Goal: Information Seeking & Learning: Find specific fact

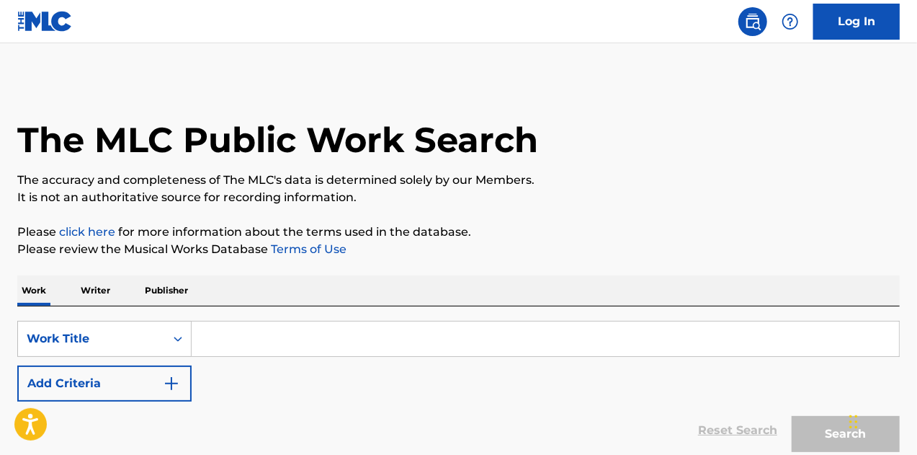
click at [255, 336] on input "Search Form" at bounding box center [545, 338] width 707 height 35
paste input "Ay Ai Ai"
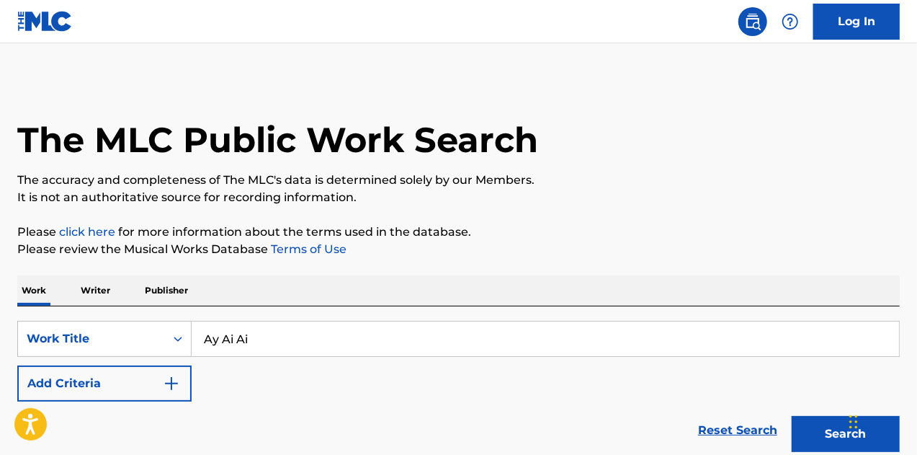
type input "Ay Ai Ai"
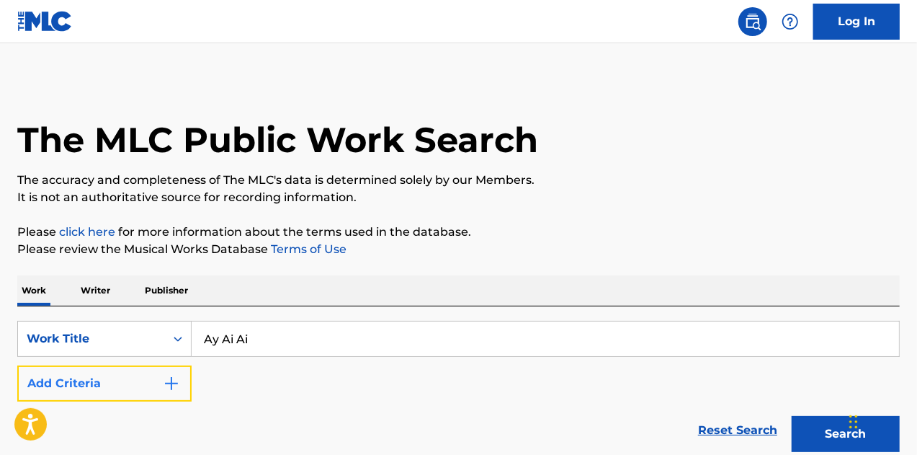
click at [170, 391] on img "Search Form" at bounding box center [171, 383] width 17 height 17
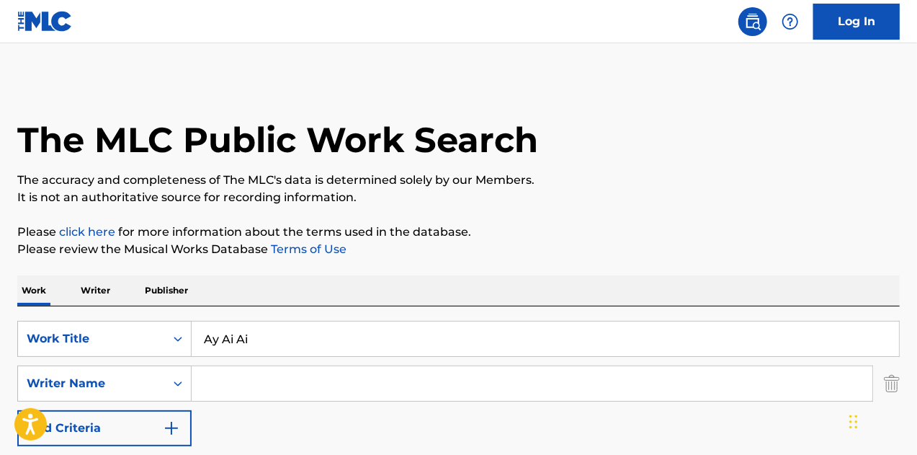
click at [246, 380] on input "Search Form" at bounding box center [532, 383] width 681 height 35
type input "[PERSON_NAME]"
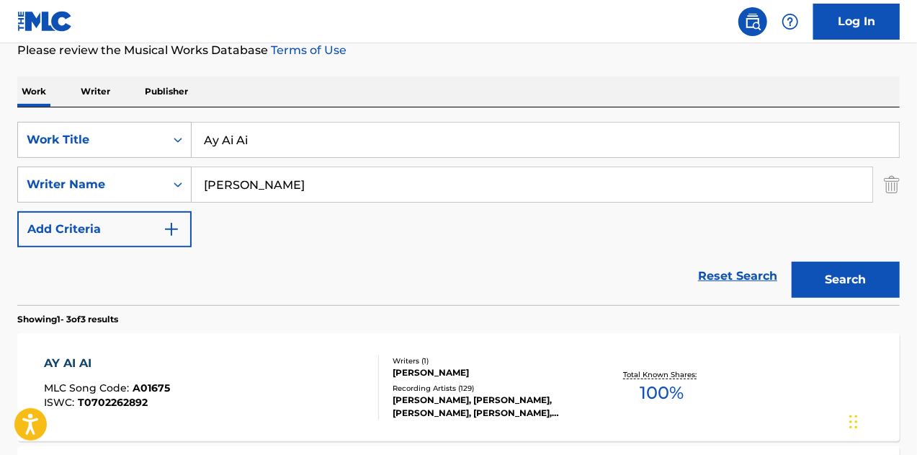
scroll to position [206, 0]
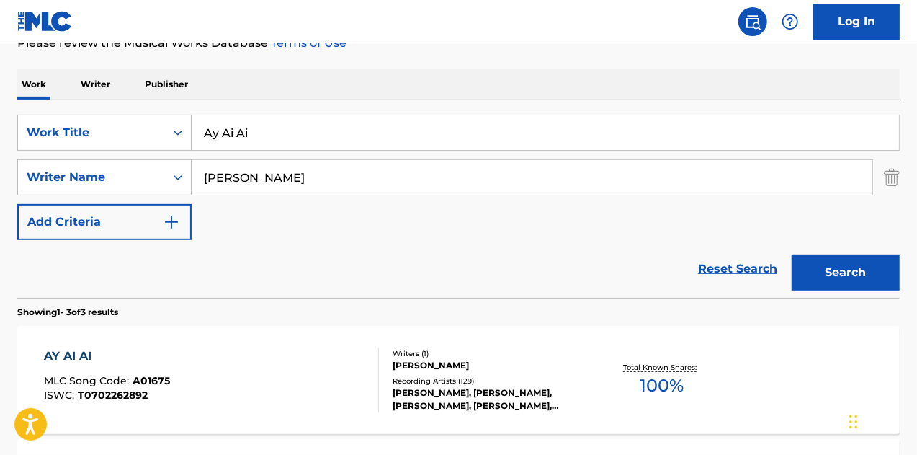
click at [517, 368] on div "[PERSON_NAME]" at bounding box center [491, 365] width 196 height 13
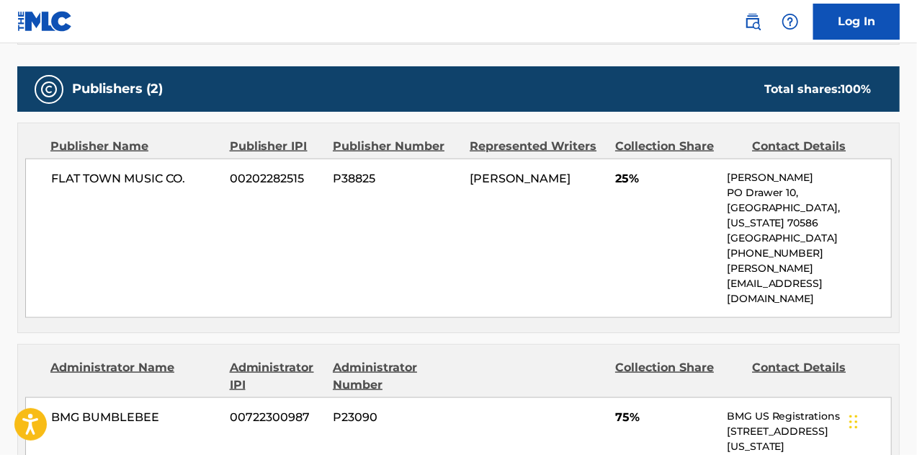
scroll to position [869, 0]
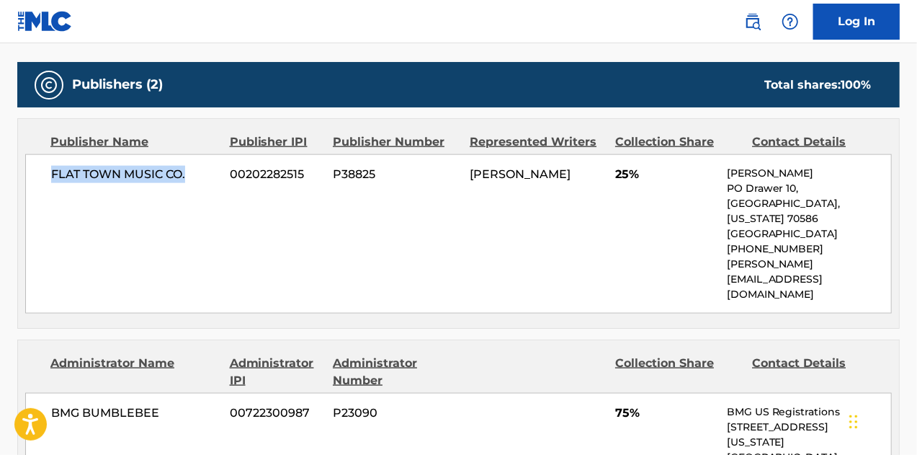
drag, startPoint x: 194, startPoint y: 169, endPoint x: 53, endPoint y: 171, distance: 141.9
click at [53, 171] on span "FLAT TOWN MUSIC CO." at bounding box center [135, 174] width 168 height 17
copy span "FLAT TOWN MUSIC CO."
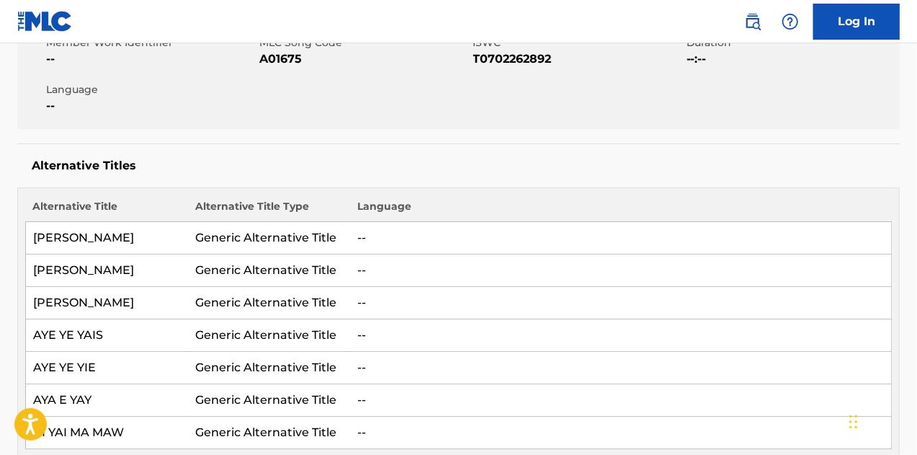
scroll to position [88, 0]
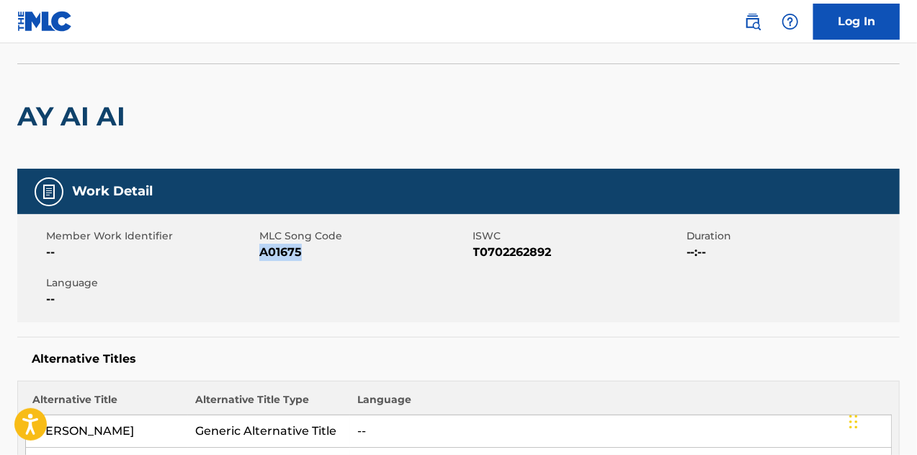
drag, startPoint x: 298, startPoint y: 250, endPoint x: 259, endPoint y: 249, distance: 38.2
click at [259, 249] on span "A01675" at bounding box center [364, 251] width 210 height 17
copy span "A01675"
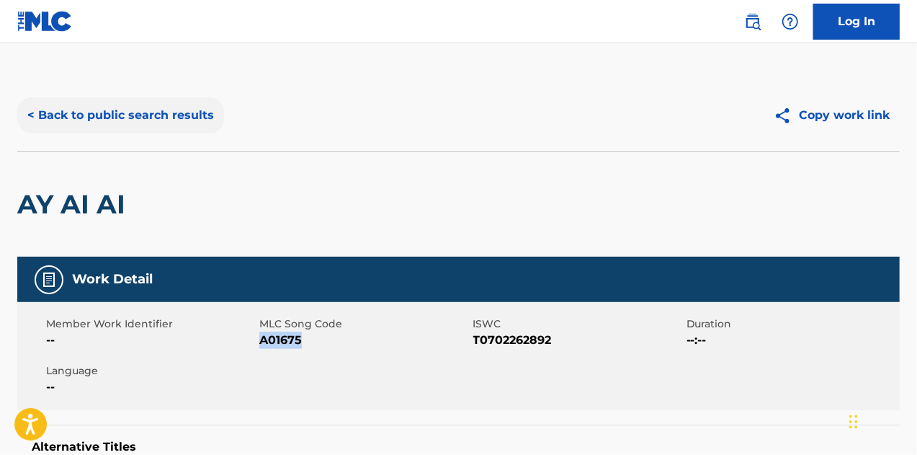
click at [176, 113] on button "< Back to public search results" at bounding box center [120, 115] width 207 height 36
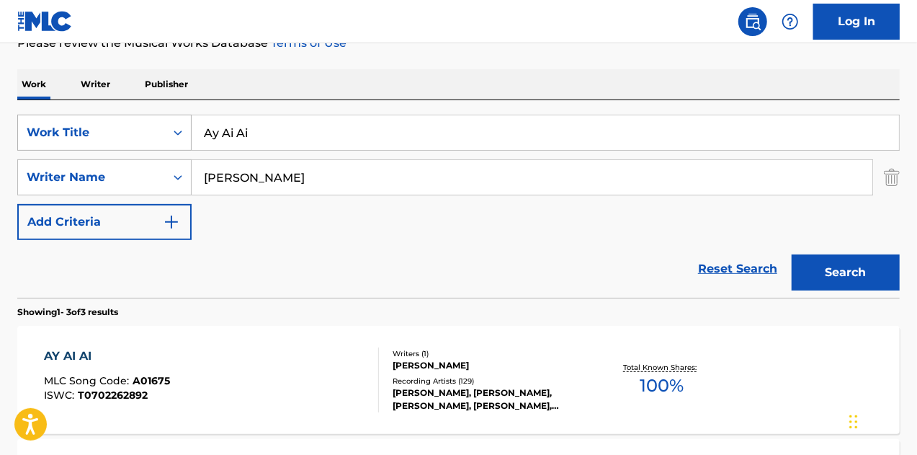
drag, startPoint x: 285, startPoint y: 125, endPoint x: 147, endPoint y: 129, distance: 138.4
click at [147, 129] on div "SearchWithCriteria54f0f391-43f4-46b8-81d4-a92f271792f5 Work Title Ay Ai Ai" at bounding box center [458, 133] width 882 height 36
paste input "Without My Baby"
type input "Without My Baby"
drag, startPoint x: 256, startPoint y: 175, endPoint x: 108, endPoint y: 179, distance: 147.7
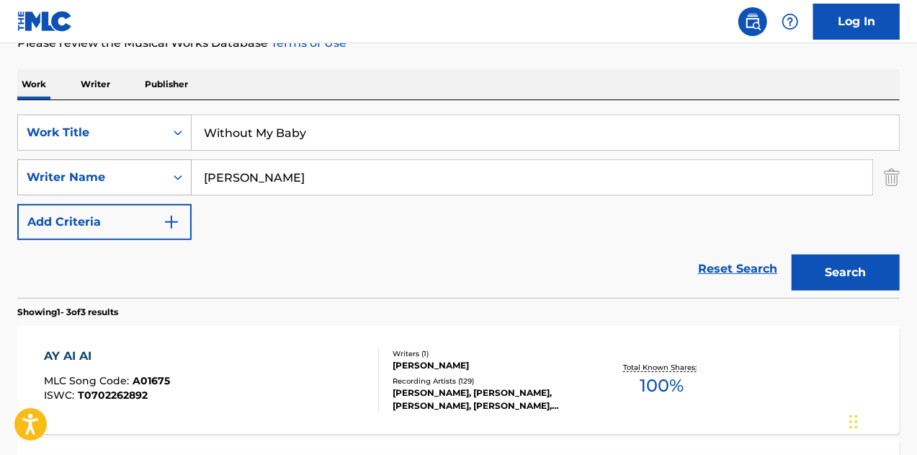
click at [109, 179] on div "SearchWithCriteria2039bcb5-900b-4ccf-bd0c-4cde41c4c259 Writer Name [PERSON_NAME]" at bounding box center [458, 177] width 882 height 36
type input "[PERSON_NAME]"
click at [792, 254] on button "Search" at bounding box center [846, 272] width 108 height 36
click at [488, 375] on div "Recording Artists ( 7 )" at bounding box center [491, 380] width 196 height 11
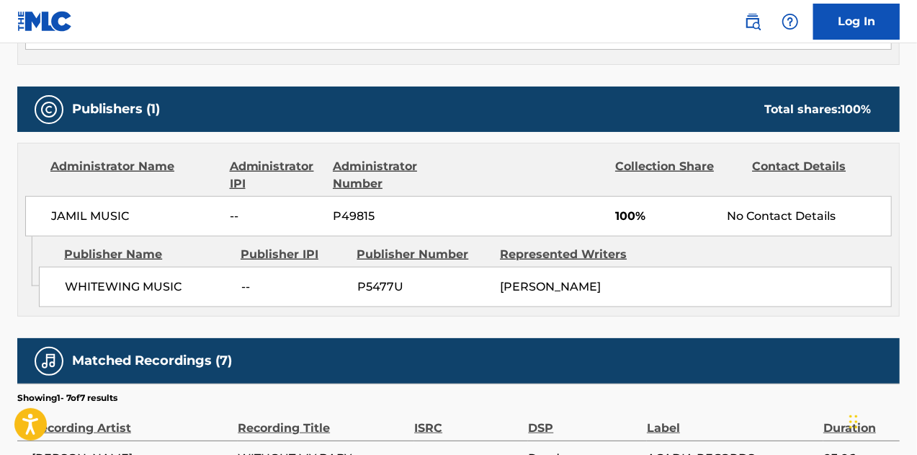
scroll to position [594, 0]
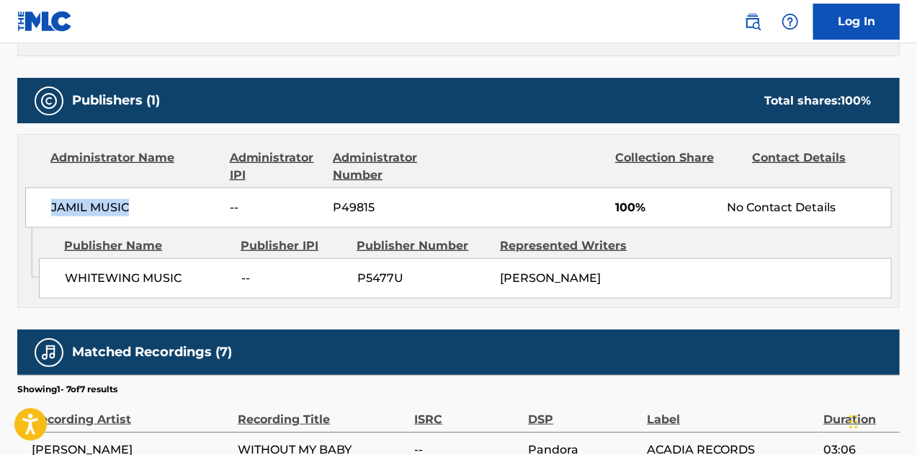
drag, startPoint x: 137, startPoint y: 202, endPoint x: 53, endPoint y: 205, distance: 84.3
click at [53, 205] on span "JAMIL MUSIC" at bounding box center [135, 207] width 168 height 17
click at [171, 316] on div "Work Detail Member Work Identifier -- MLC Song Code W03514 ISWC -- Duration --:…" at bounding box center [458, 173] width 882 height 1022
drag, startPoint x: 183, startPoint y: 274, endPoint x: 66, endPoint y: 280, distance: 116.8
click at [66, 280] on span "WHITEWING MUSIC" at bounding box center [147, 277] width 165 height 17
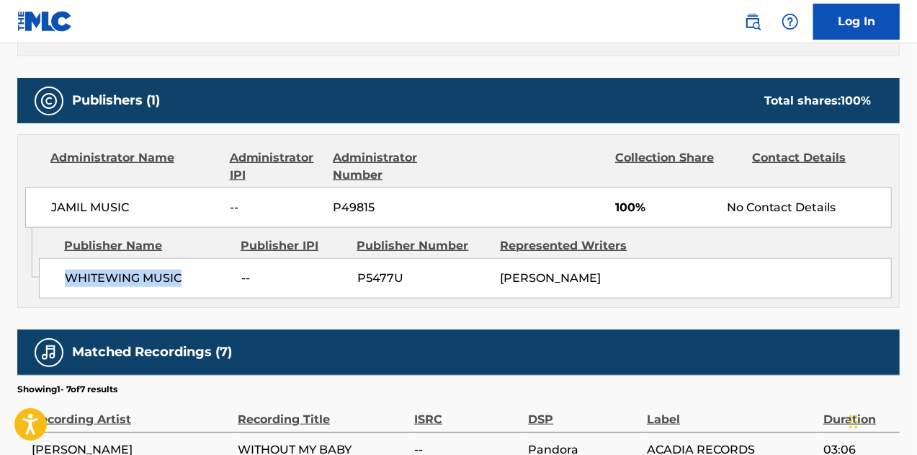
copy span "WHITEWING MUSIC"
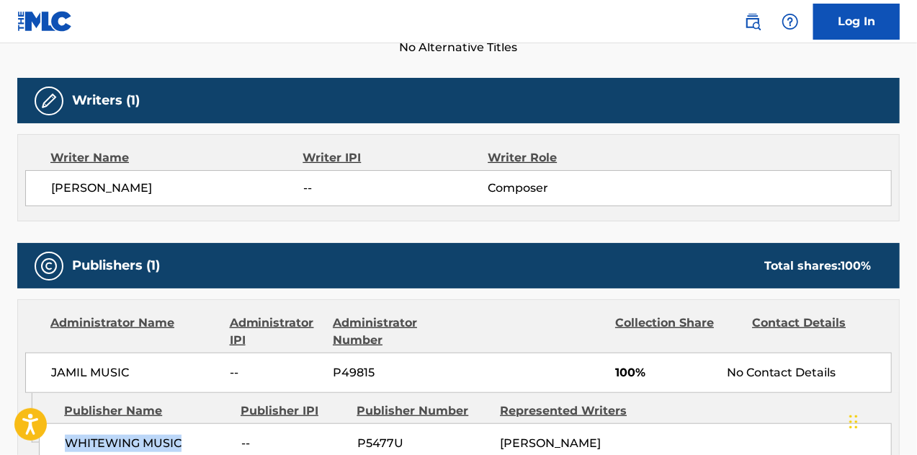
scroll to position [0, 0]
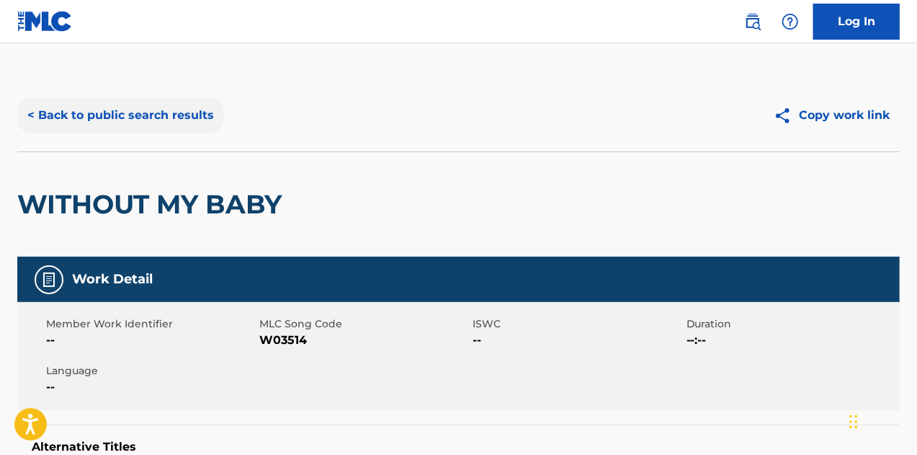
click at [152, 119] on button "< Back to public search results" at bounding box center [120, 115] width 207 height 36
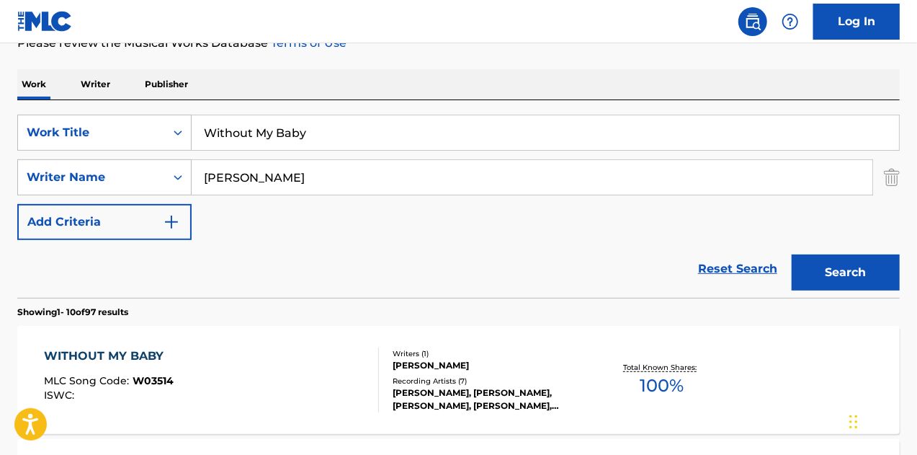
drag, startPoint x: 324, startPoint y: 137, endPoint x: 128, endPoint y: 106, distance: 199.1
click at [128, 106] on div "SearchWithCriteria54f0f391-43f4-46b8-81d4-a92f271792f5 Work Title Without My Ba…" at bounding box center [458, 198] width 882 height 197
type input "[GEOGRAPHIC_DATA]"
click at [792, 254] on button "Search" at bounding box center [846, 272] width 108 height 36
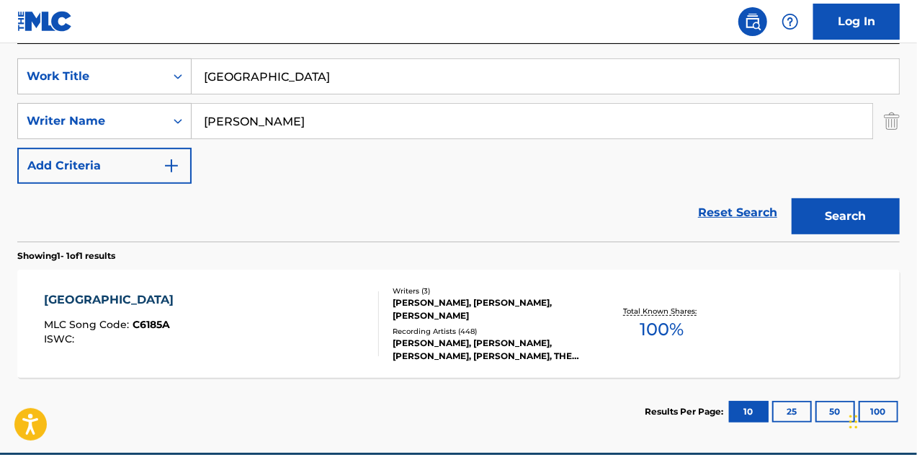
scroll to position [271, 0]
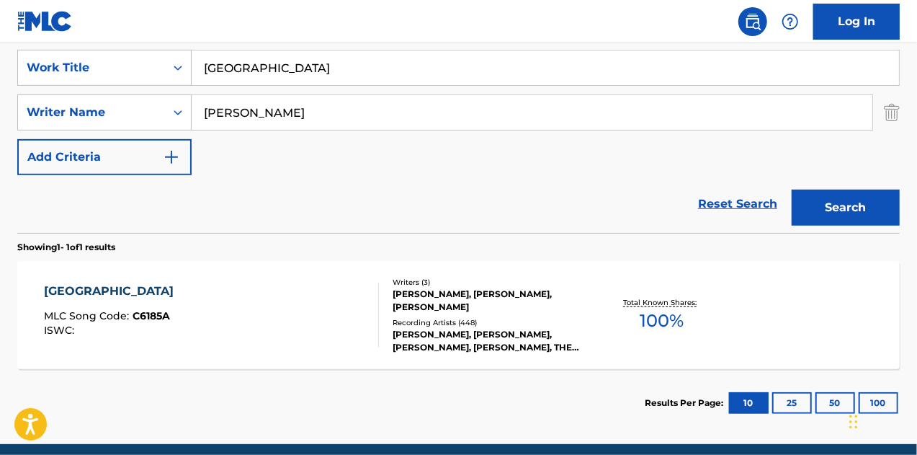
click at [566, 308] on div "[PERSON_NAME], [PERSON_NAME], [PERSON_NAME]" at bounding box center [491, 300] width 196 height 26
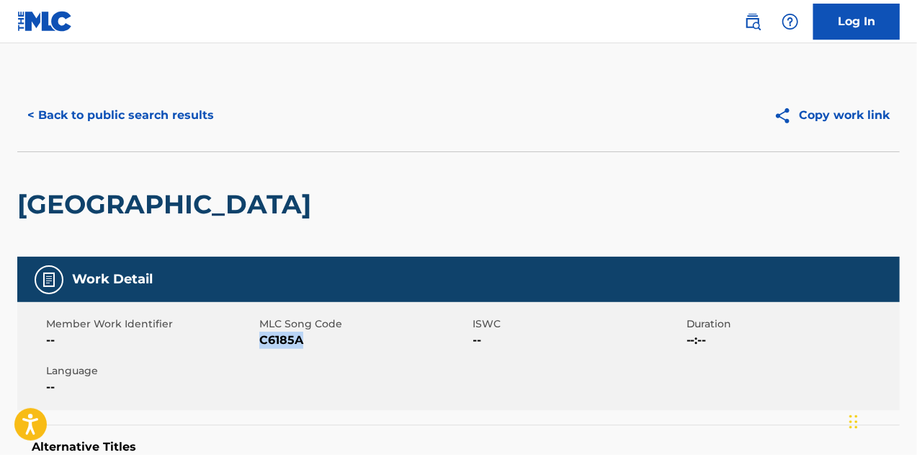
drag, startPoint x: 304, startPoint y: 340, endPoint x: 262, endPoint y: 340, distance: 41.8
click at [262, 340] on span "C6185A" at bounding box center [364, 339] width 210 height 17
copy span "C6185A"
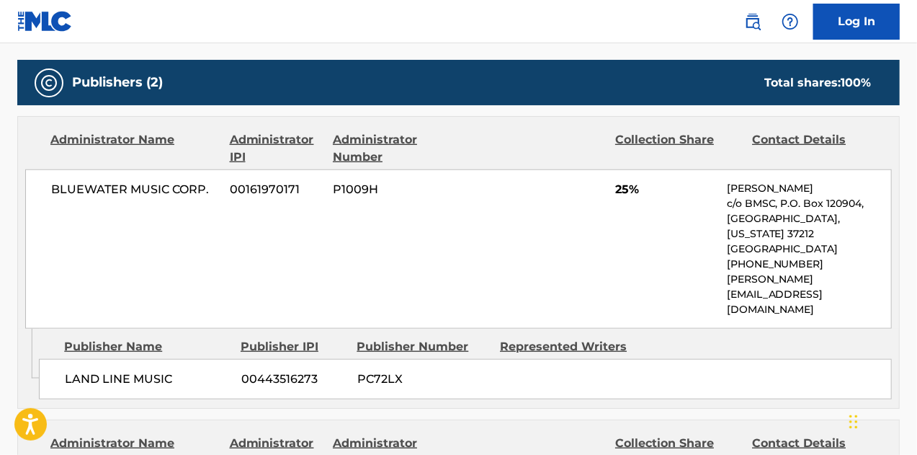
scroll to position [640, 0]
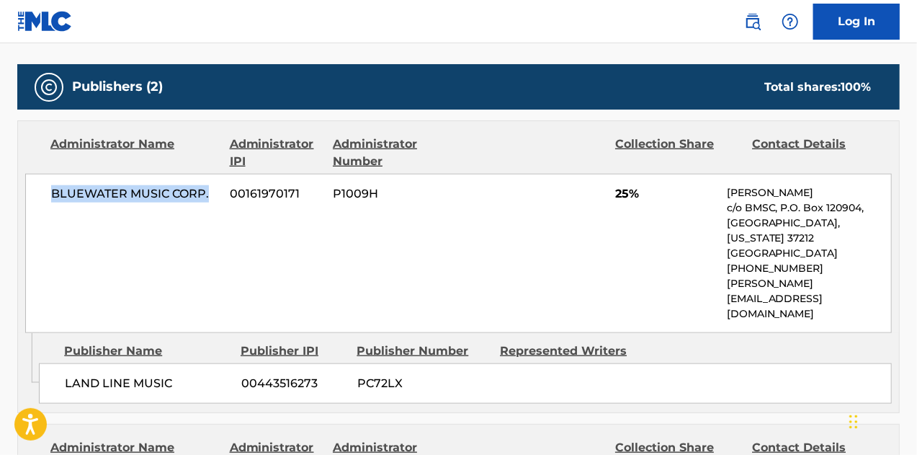
drag, startPoint x: 210, startPoint y: 189, endPoint x: 53, endPoint y: 189, distance: 156.3
click at [53, 189] on span "BLUEWATER MUSIC CORP." at bounding box center [135, 193] width 168 height 17
copy span "BLUEWATER MUSIC CORP."
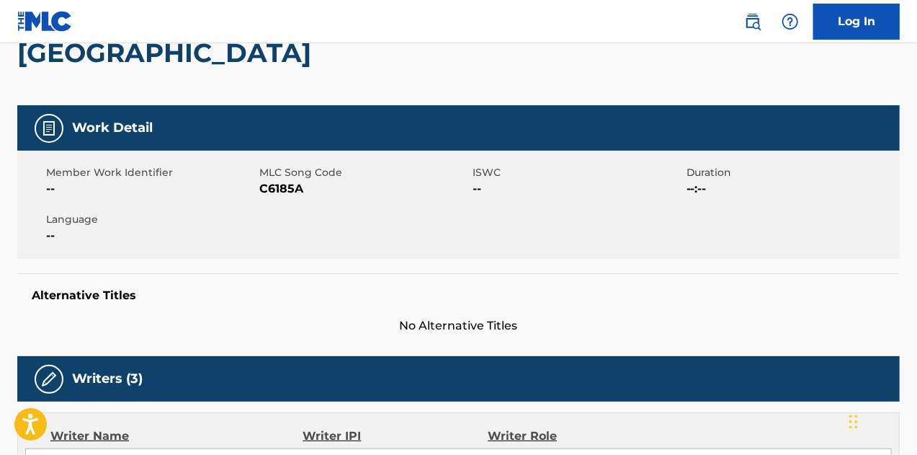
scroll to position [0, 0]
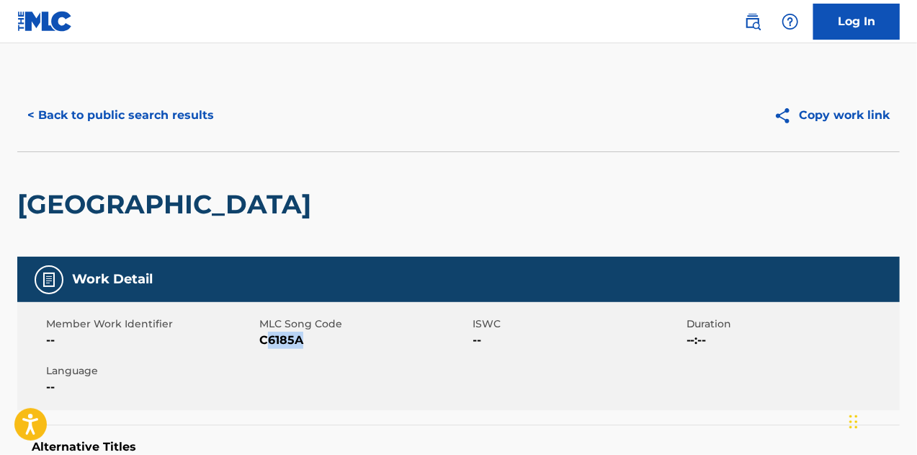
drag, startPoint x: 308, startPoint y: 341, endPoint x: 264, endPoint y: 341, distance: 44.7
click at [264, 341] on span "C6185A" at bounding box center [364, 339] width 210 height 17
click at [305, 341] on span "C6185A" at bounding box center [364, 339] width 210 height 17
drag, startPoint x: 305, startPoint y: 341, endPoint x: 256, endPoint y: 341, distance: 49.0
click at [256, 341] on div "Member Work Identifier -- MLC Song Code C6185A ISWC -- Duration --:-- Language …" at bounding box center [458, 356] width 882 height 108
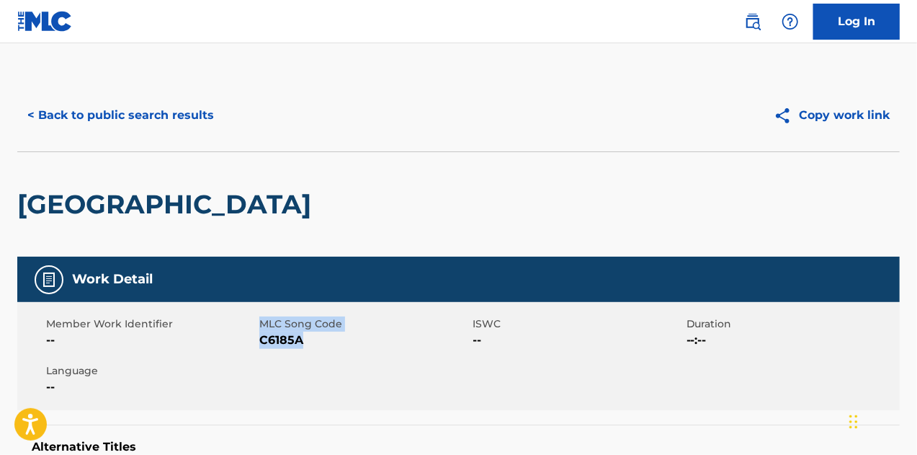
click at [321, 341] on span "C6185A" at bounding box center [364, 339] width 210 height 17
drag, startPoint x: 310, startPoint y: 341, endPoint x: 259, endPoint y: 341, distance: 51.1
click at [259, 341] on span "C6185A" at bounding box center [364, 339] width 210 height 17
copy span "C6185A"
